Goal: Transaction & Acquisition: Purchase product/service

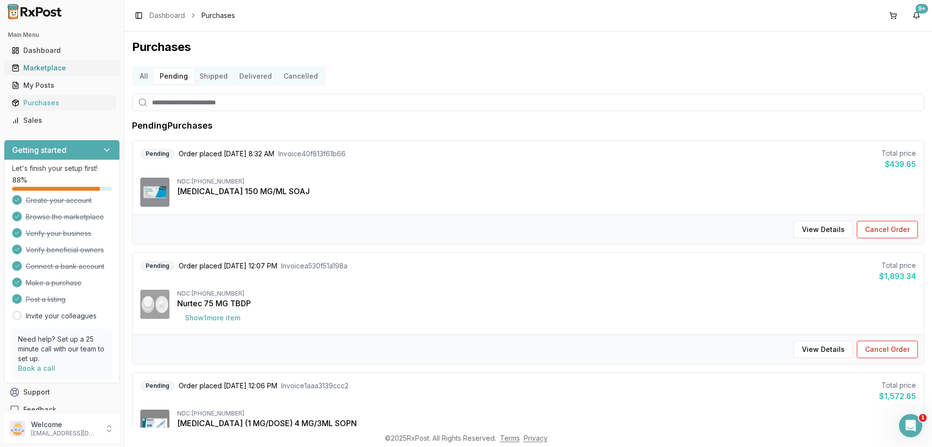
click at [46, 67] on div "Marketplace" at bounding box center [62, 68] width 100 height 10
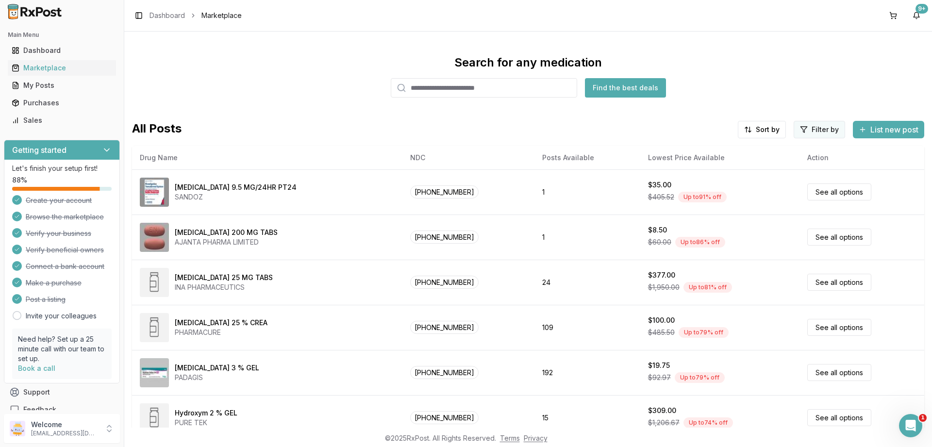
click at [816, 130] on html "Main Menu Dashboard Marketplace My Posts Purchases Sales Getting started Let's …" at bounding box center [466, 223] width 932 height 447
click at [710, 150] on button "button" at bounding box center [709, 151] width 8 height 8
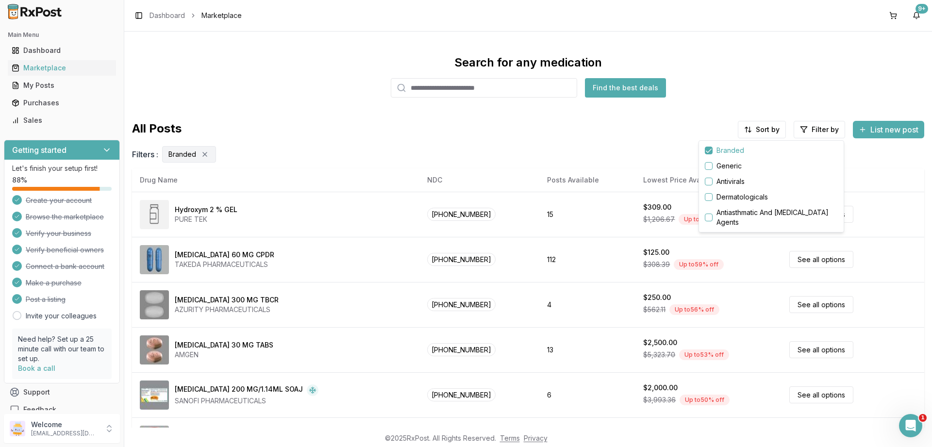
click at [737, 72] on html "Main Menu Dashboard Marketplace My Posts Purchases Sales Getting started Let's …" at bounding box center [466, 223] width 932 height 447
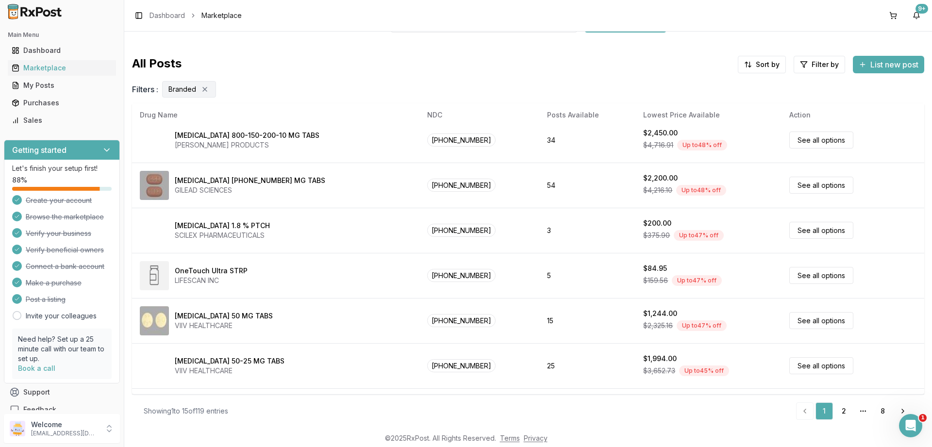
scroll to position [455, 0]
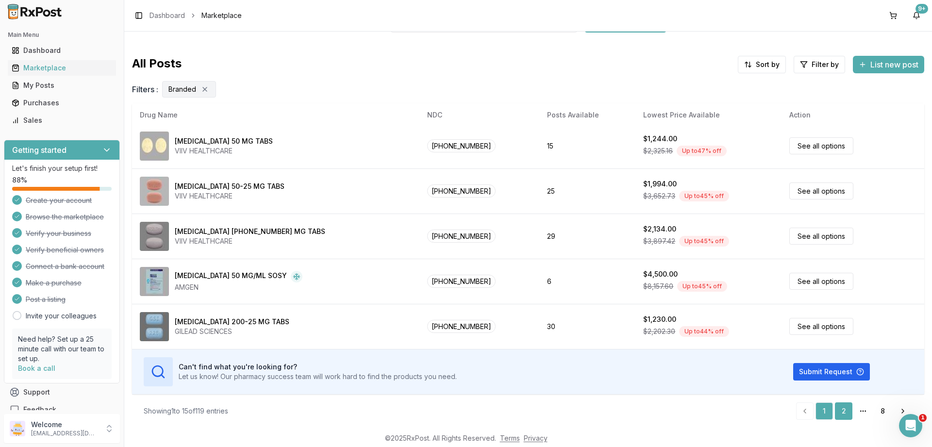
click at [844, 413] on link "2" at bounding box center [843, 410] width 17 height 17
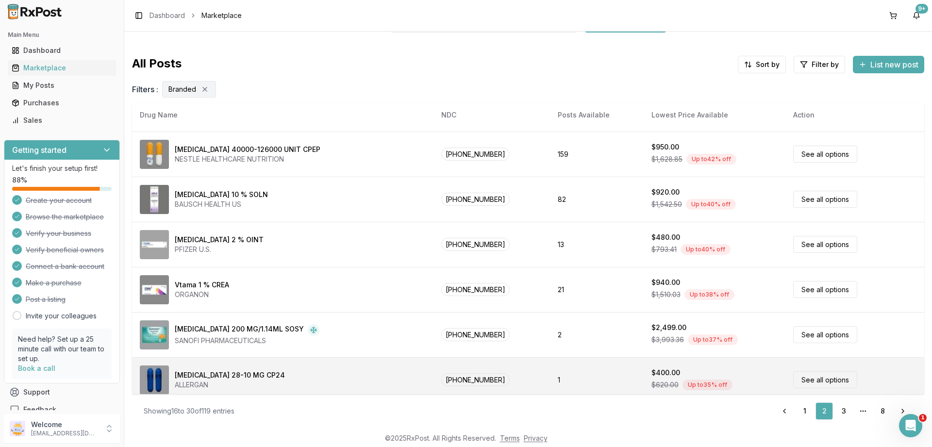
scroll to position [58, 0]
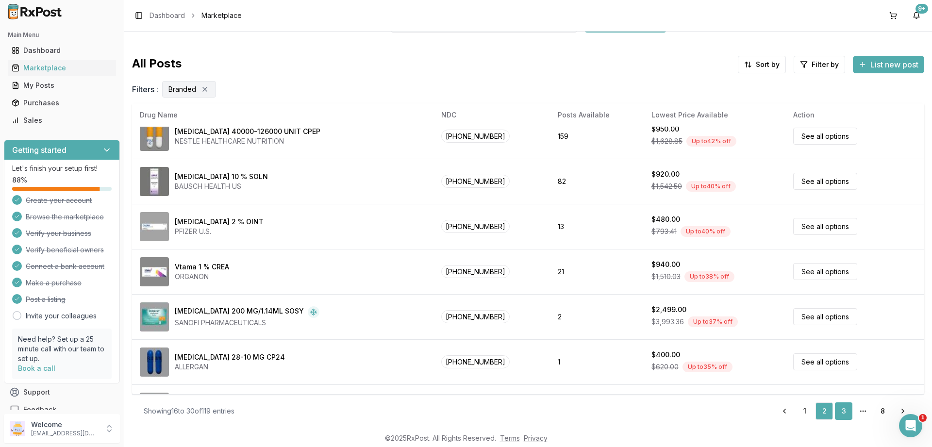
click at [844, 406] on link "3" at bounding box center [843, 410] width 17 height 17
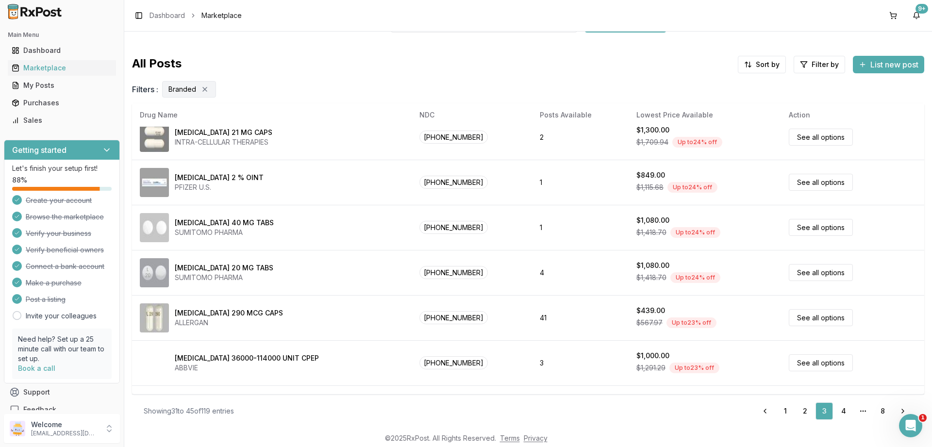
scroll to position [408, 0]
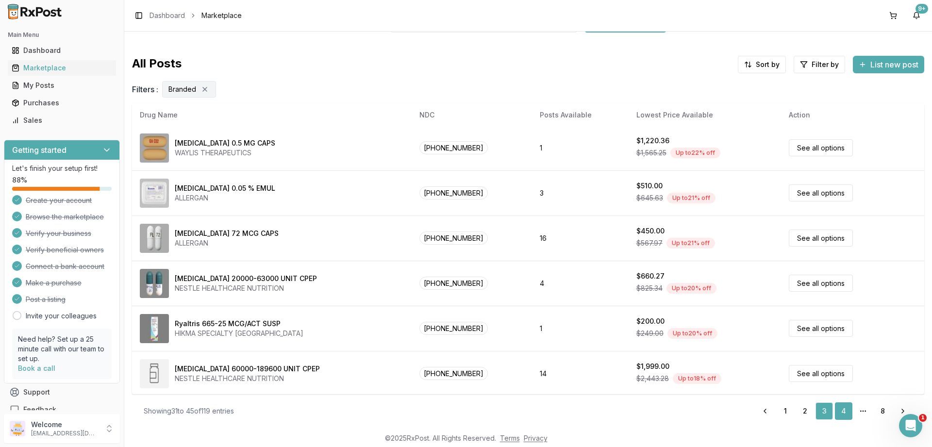
click at [846, 414] on link "4" at bounding box center [843, 410] width 17 height 17
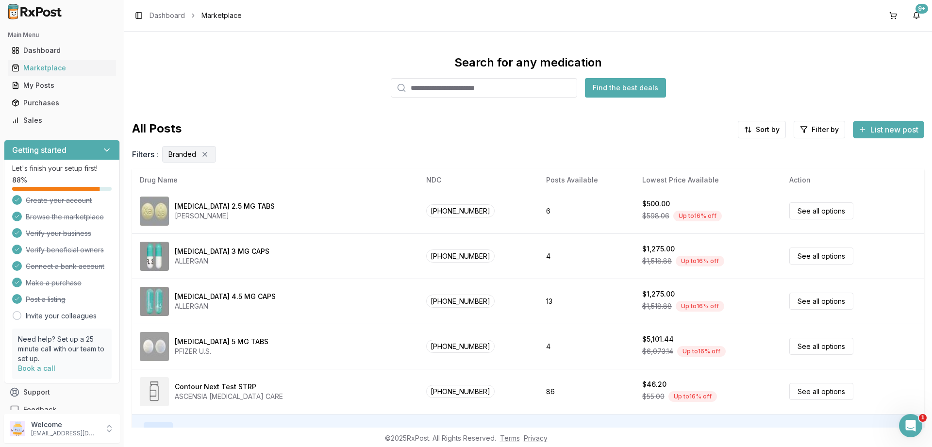
scroll to position [65, 0]
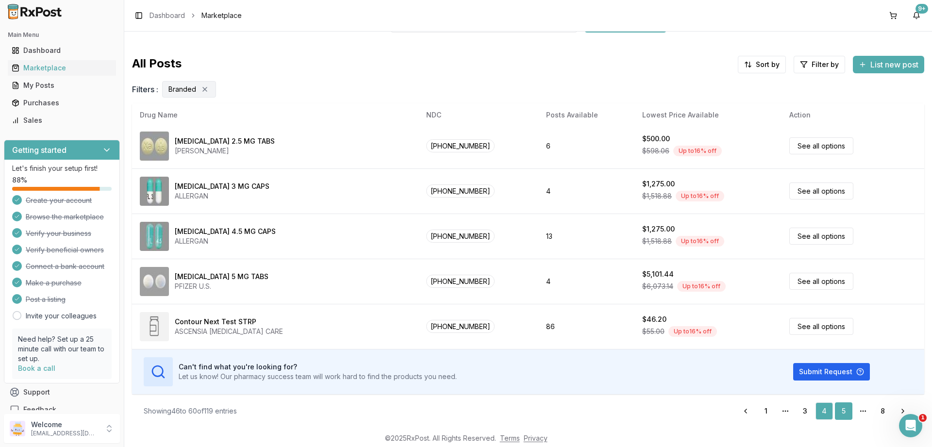
click at [842, 413] on link "5" at bounding box center [843, 410] width 17 height 17
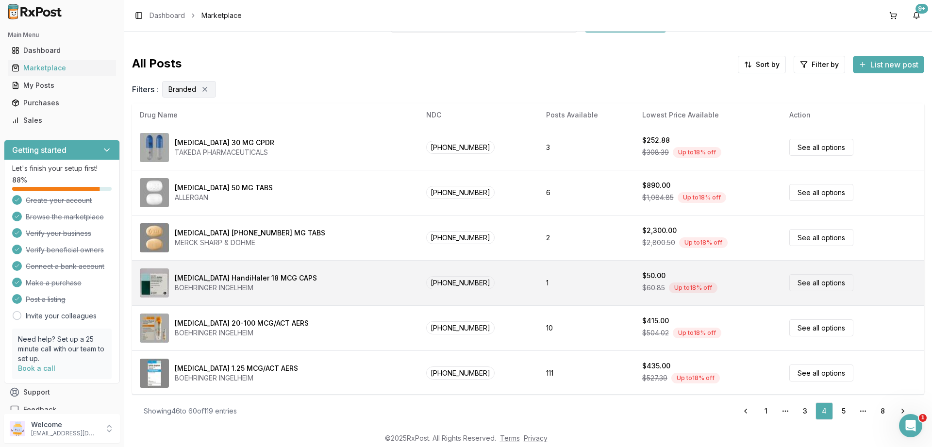
scroll to position [7, 0]
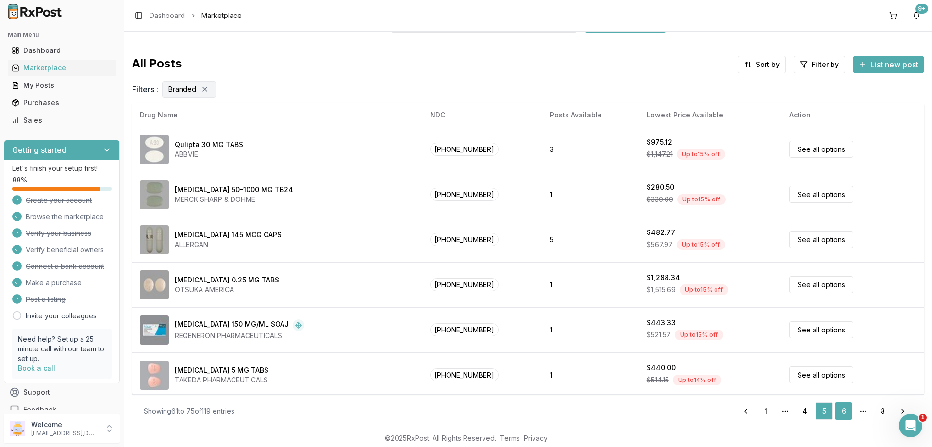
click at [845, 409] on link "6" at bounding box center [843, 410] width 17 height 17
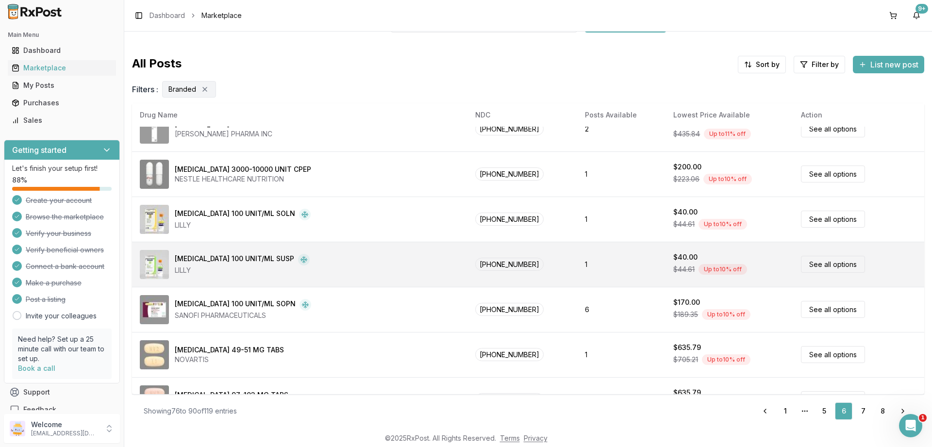
scroll to position [455, 0]
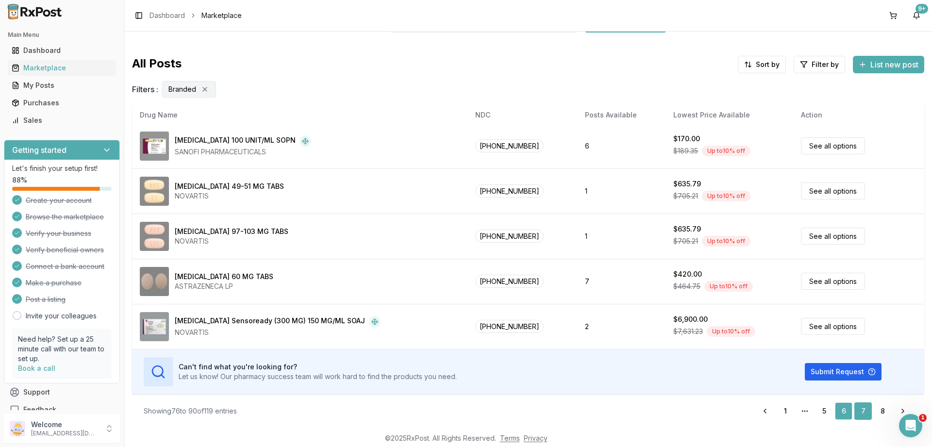
click at [865, 410] on link "7" at bounding box center [862, 410] width 17 height 17
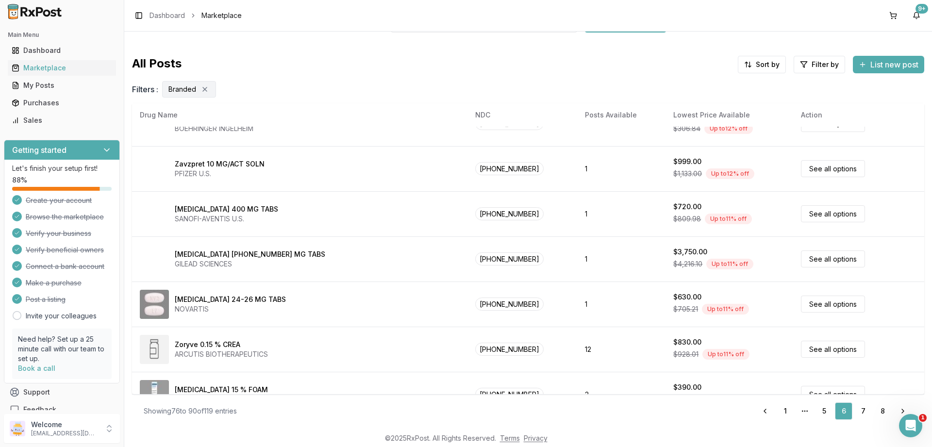
scroll to position [0, 0]
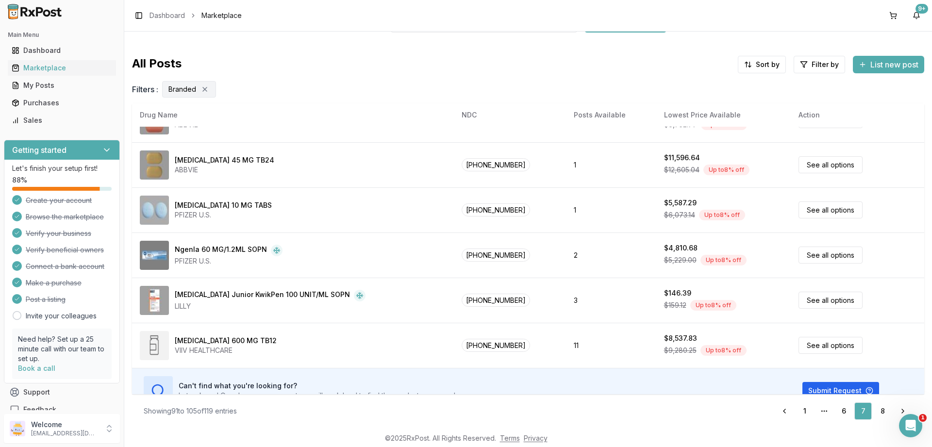
scroll to position [455, 0]
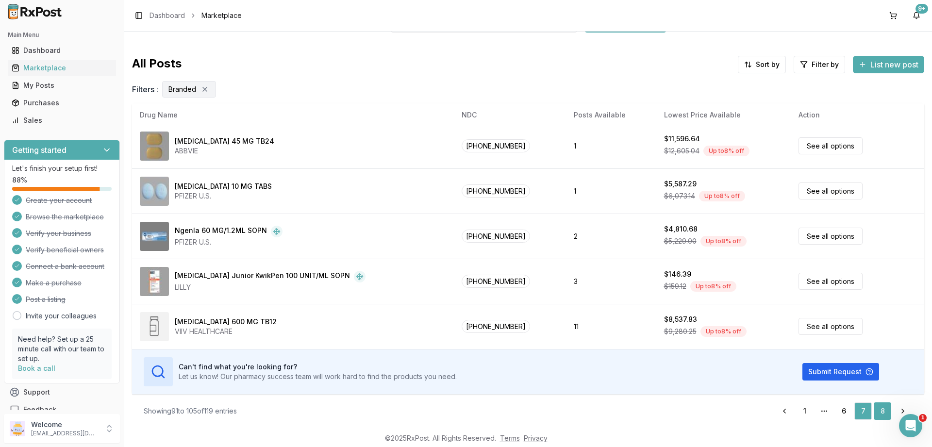
click at [886, 412] on link "8" at bounding box center [882, 410] width 17 height 17
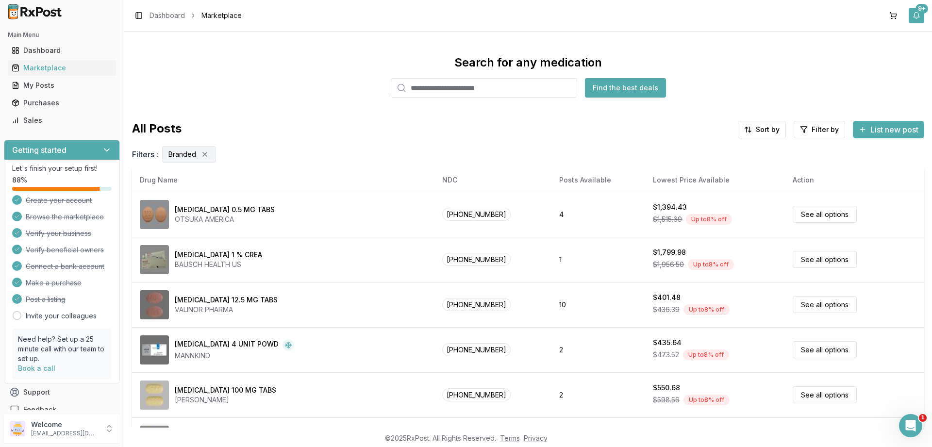
click at [918, 12] on div "9+" at bounding box center [922, 9] width 13 height 10
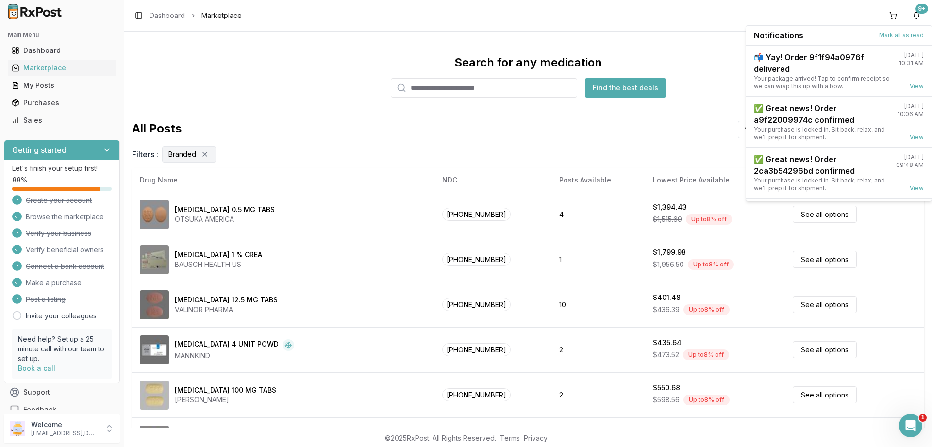
click at [670, 40] on div "Search for any medication Find the best deals All Posts Sort by Filter by List …" at bounding box center [528, 230] width 808 height 396
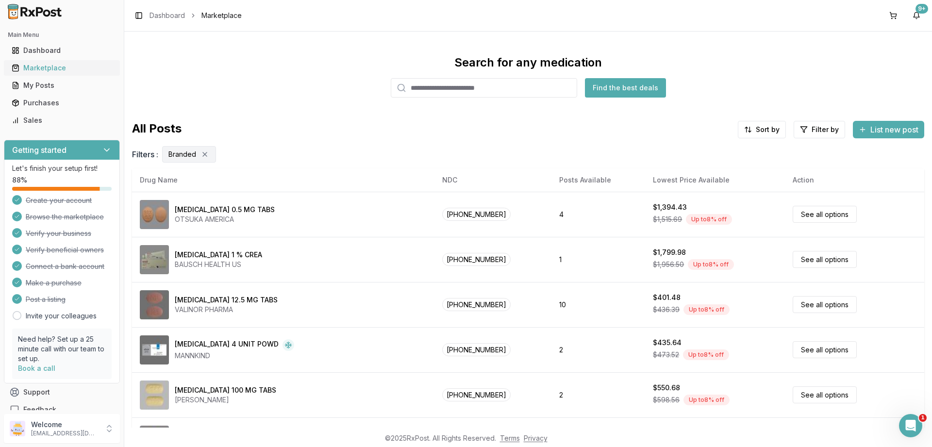
click at [26, 71] on div "Marketplace" at bounding box center [62, 68] width 100 height 10
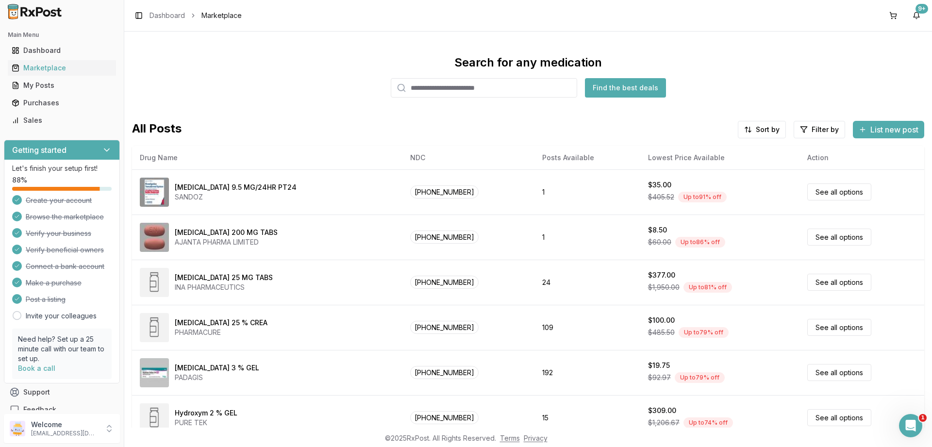
click at [437, 88] on input "search" at bounding box center [484, 87] width 186 height 19
paste input "**********"
type input "**********"
click at [612, 84] on button "Find the best deals" at bounding box center [625, 87] width 81 height 19
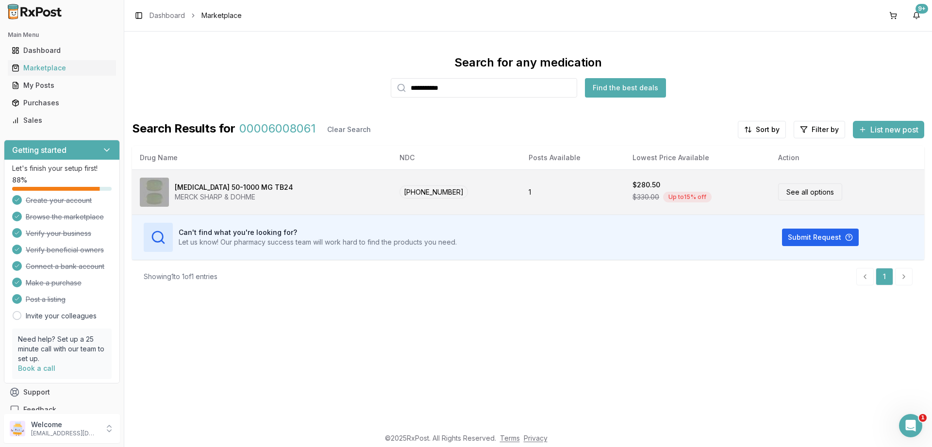
click at [810, 195] on link "See all options" at bounding box center [810, 192] width 64 height 17
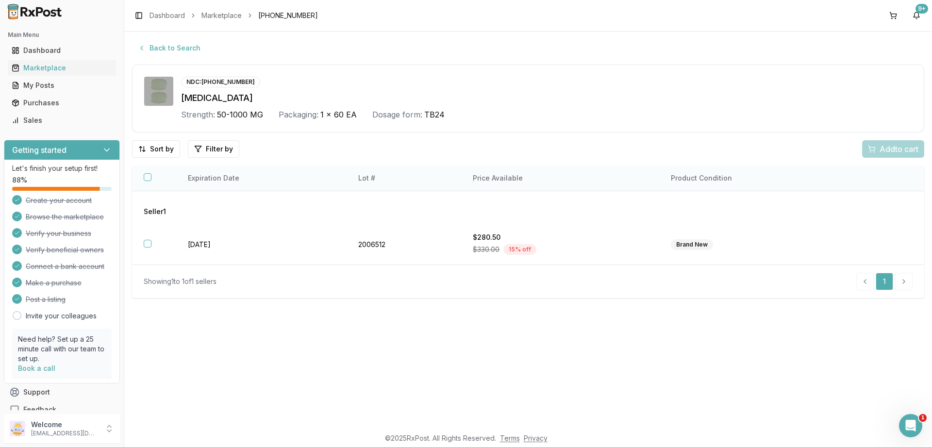
click at [144, 177] on button "button" at bounding box center [148, 177] width 8 height 8
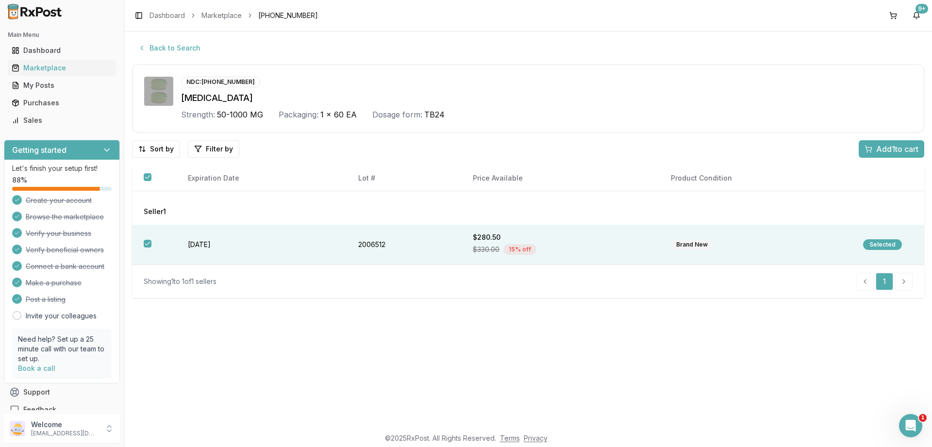
click at [892, 146] on span "Add 1 to cart" at bounding box center [897, 149] width 42 height 12
